Goal: Find specific page/section: Find specific page/section

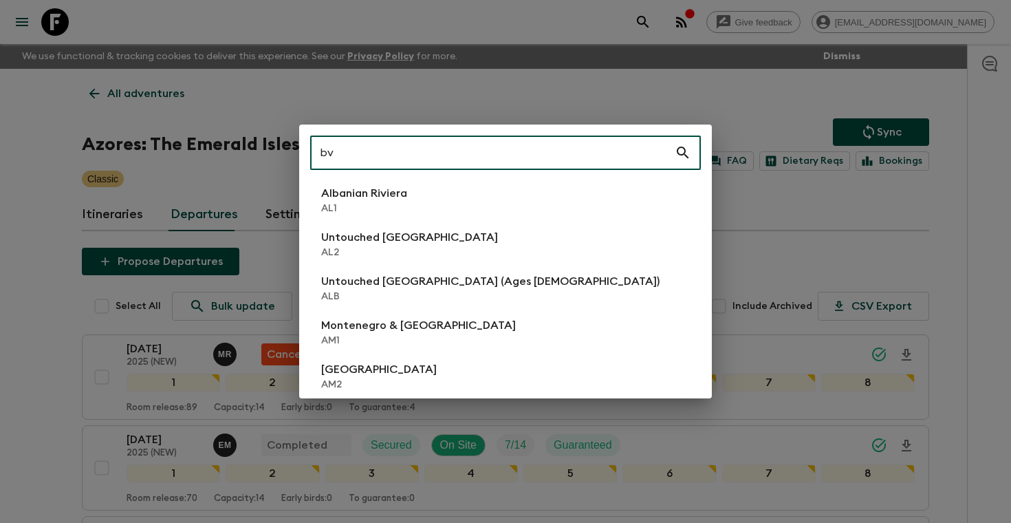
scroll to position [395, 0]
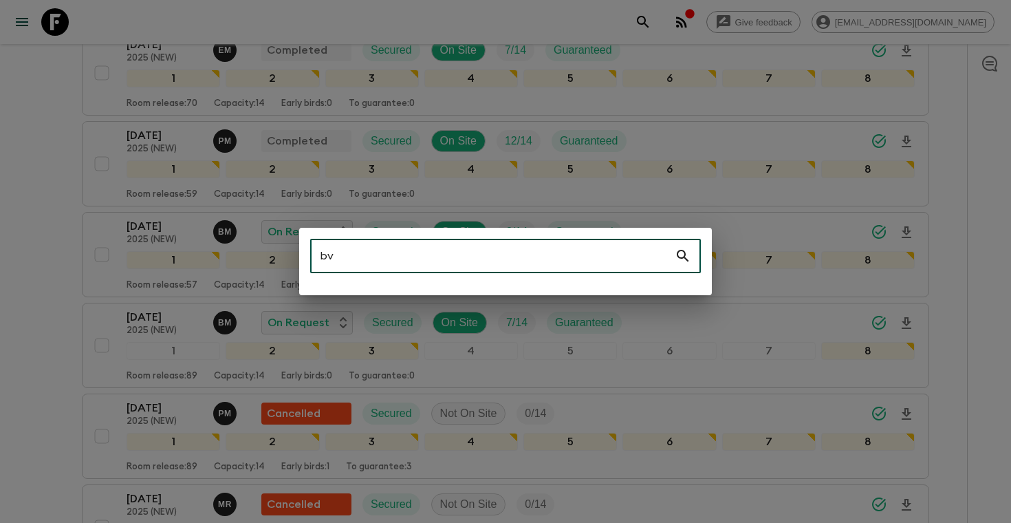
type input "b"
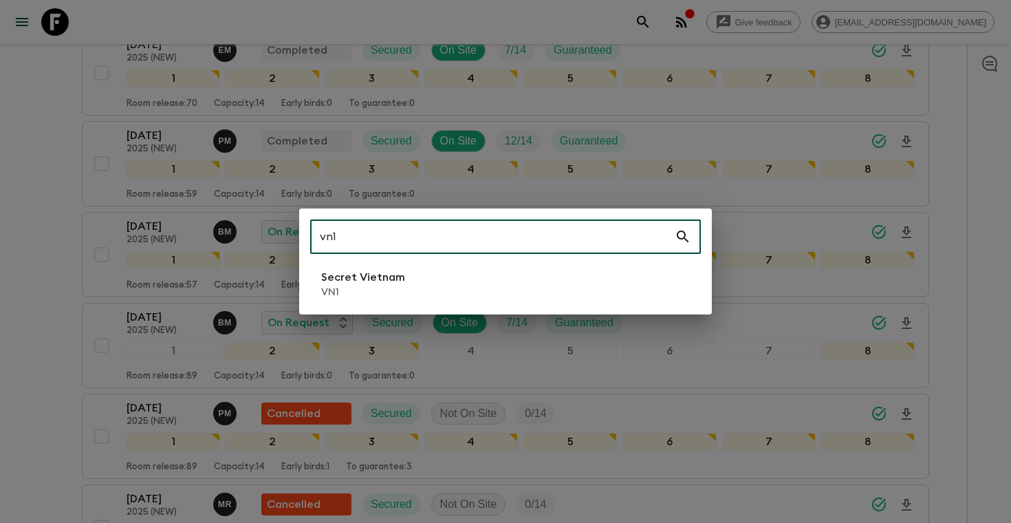
type input "vn1"
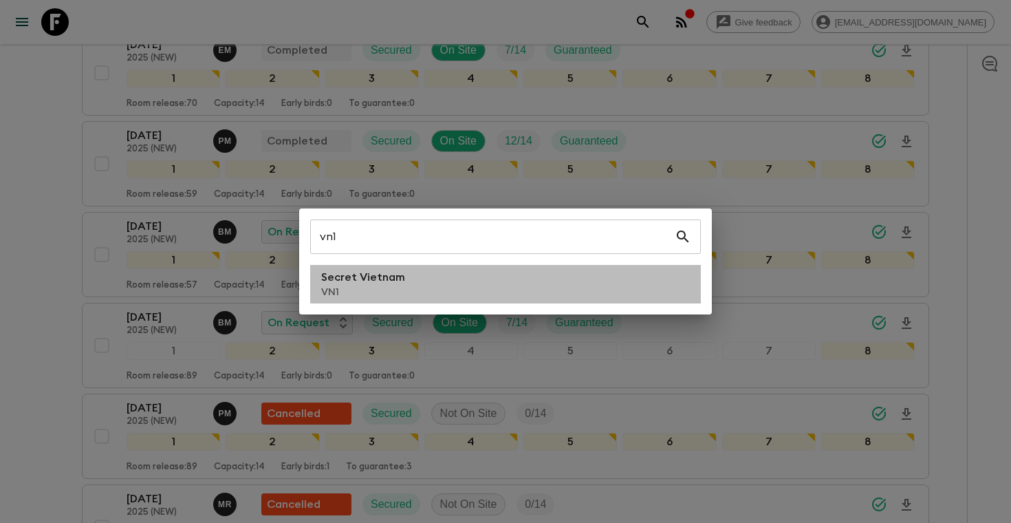
click at [424, 295] on li "Secret Vietnam VN1" at bounding box center [505, 284] width 391 height 39
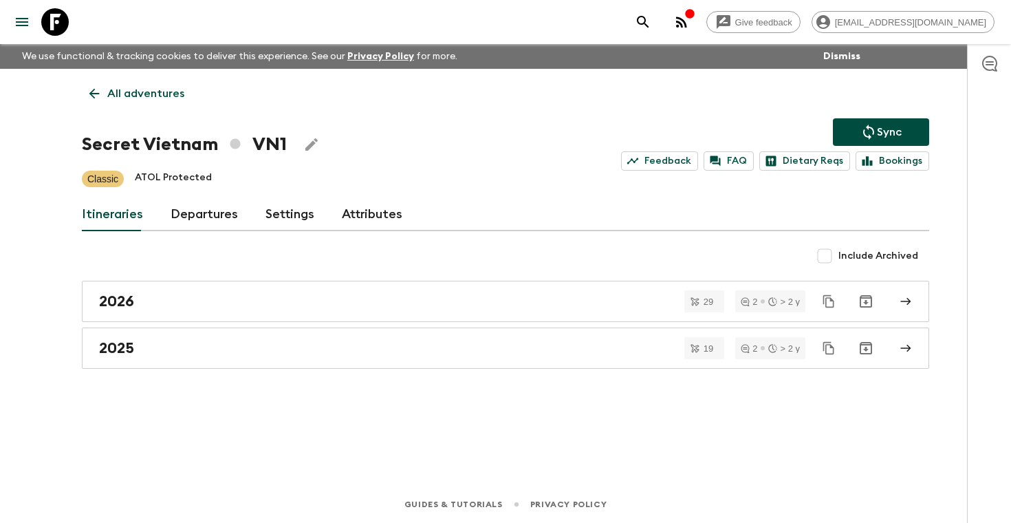
click at [197, 210] on link "Departures" at bounding box center [204, 214] width 67 height 33
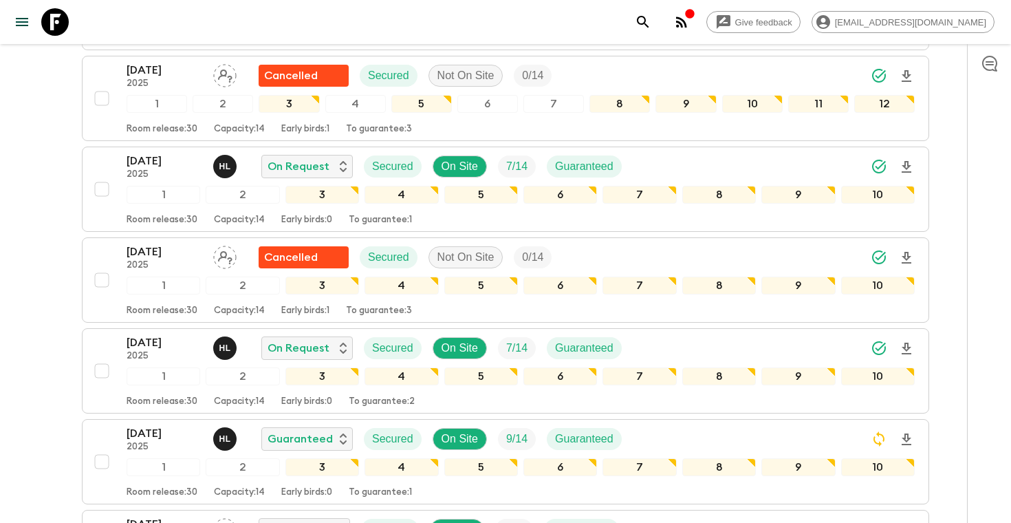
scroll to position [468, 0]
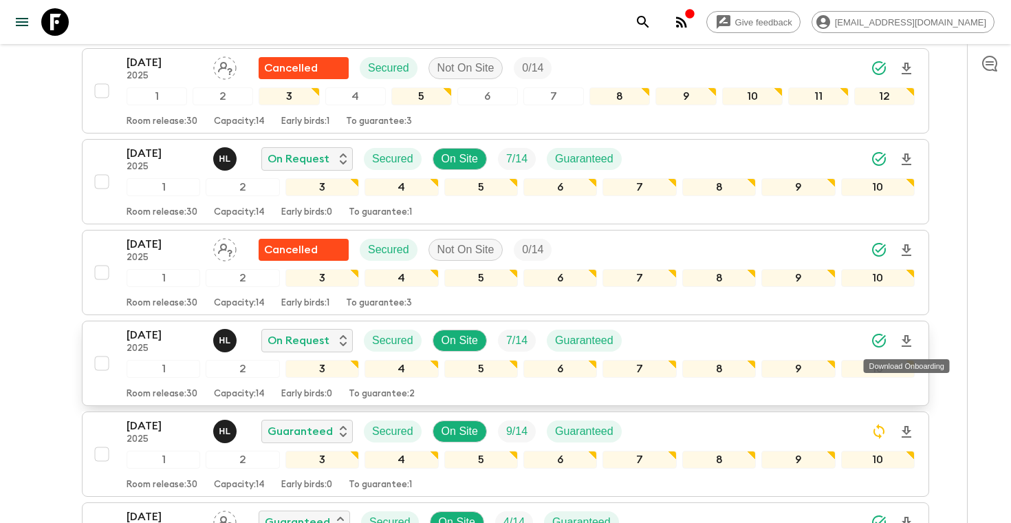
click at [907, 342] on icon "Download Onboarding" at bounding box center [907, 341] width 10 height 12
click at [828, 334] on div "[DATE] 2025 H L On Request Secured On Site 7 / 14 Guaranteed" at bounding box center [521, 341] width 788 height 28
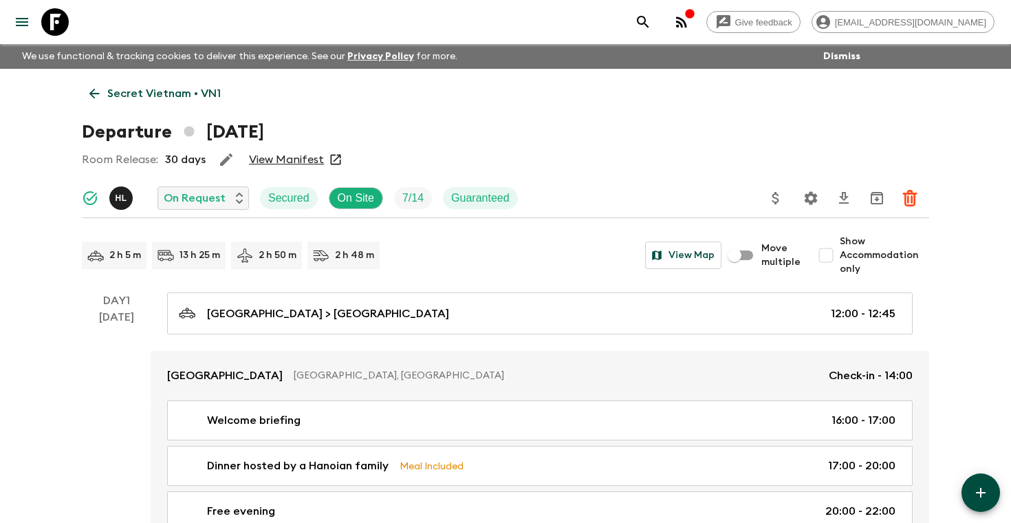
click at [284, 163] on link "View Manifest" at bounding box center [286, 160] width 75 height 14
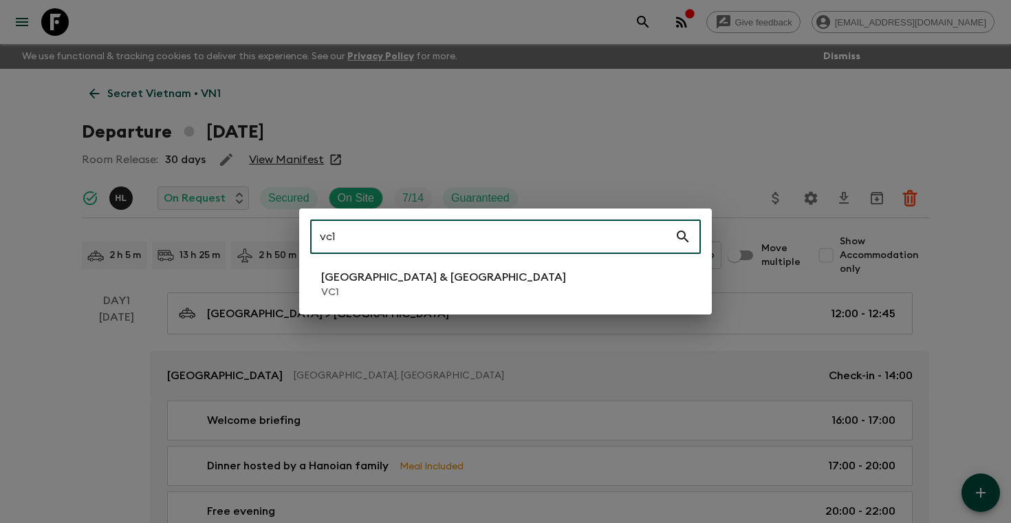
type input "vc1"
click at [382, 289] on p "VC1" at bounding box center [443, 292] width 245 height 14
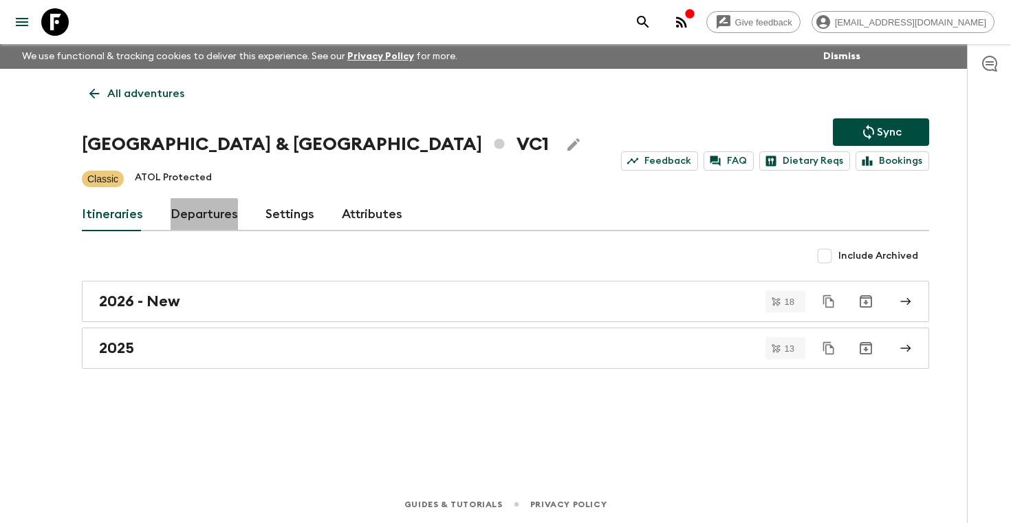
click at [184, 221] on link "Departures" at bounding box center [204, 214] width 67 height 33
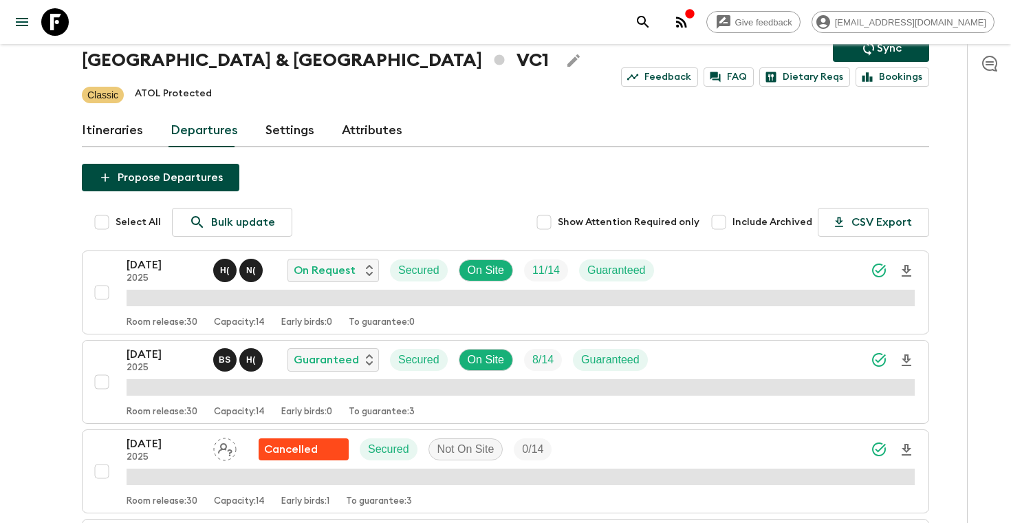
scroll to position [87, 0]
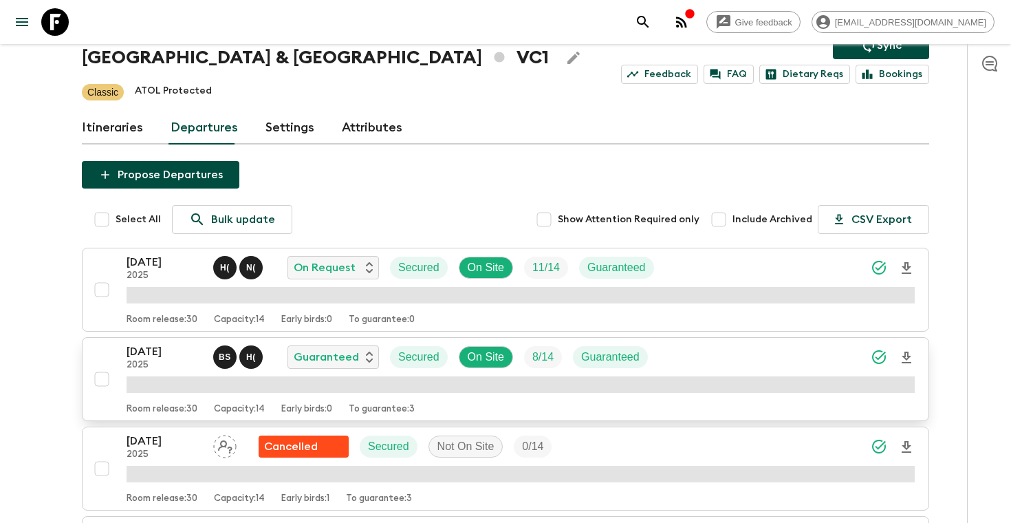
click at [913, 353] on icon "Download Onboarding" at bounding box center [906, 357] width 17 height 17
